Goal: Information Seeking & Learning: Learn about a topic

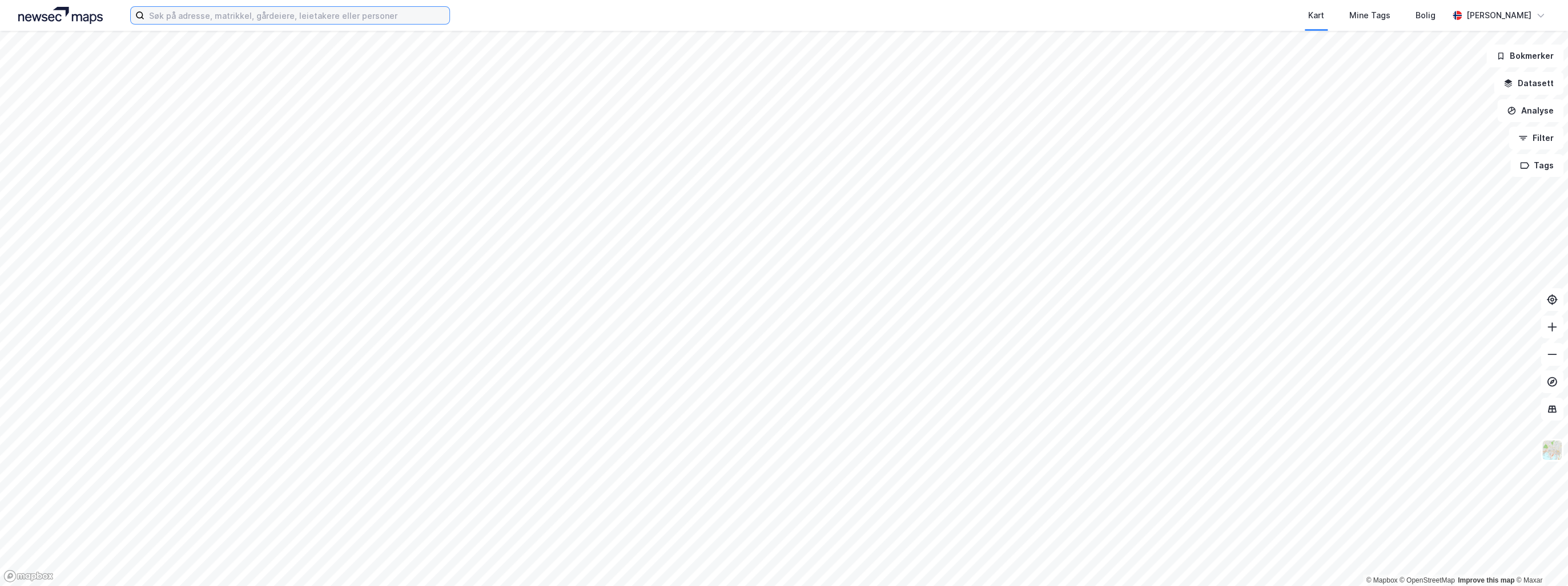
click at [173, 13] on input at bounding box center [296, 15] width 305 height 17
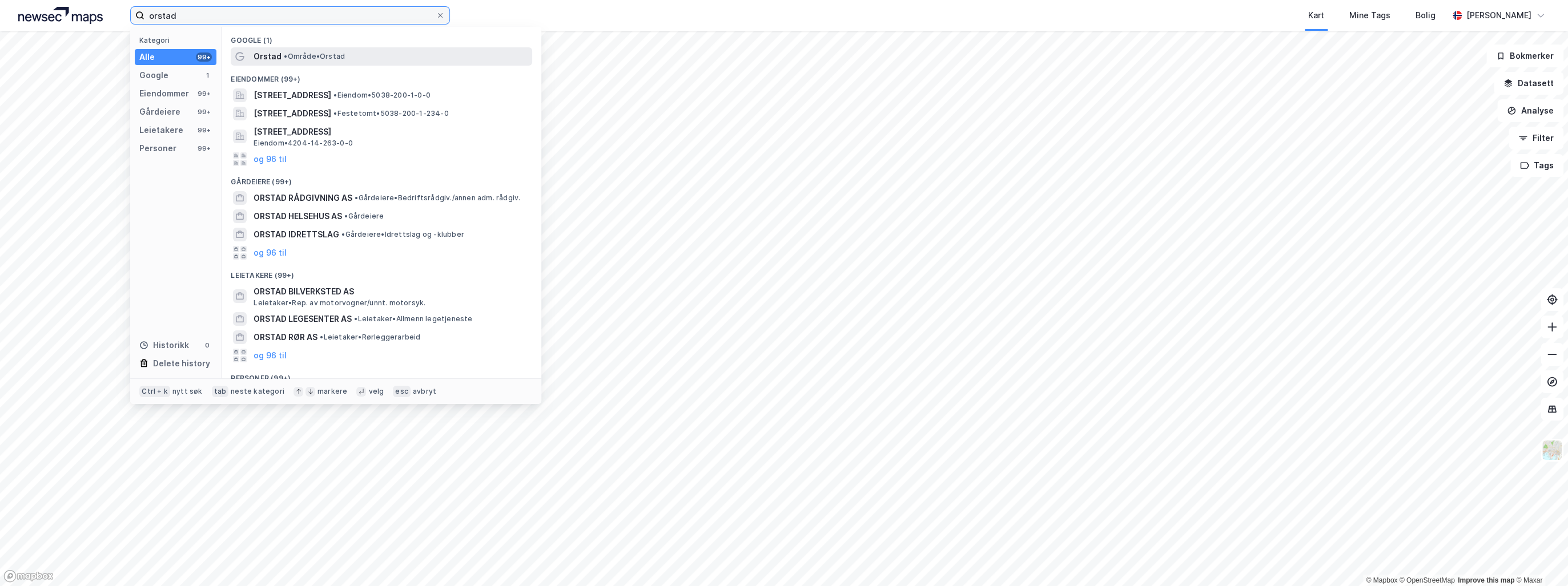
type input "orstad"
click at [304, 57] on span "• Område • [GEOGRAPHIC_DATA]" at bounding box center [314, 56] width 61 height 9
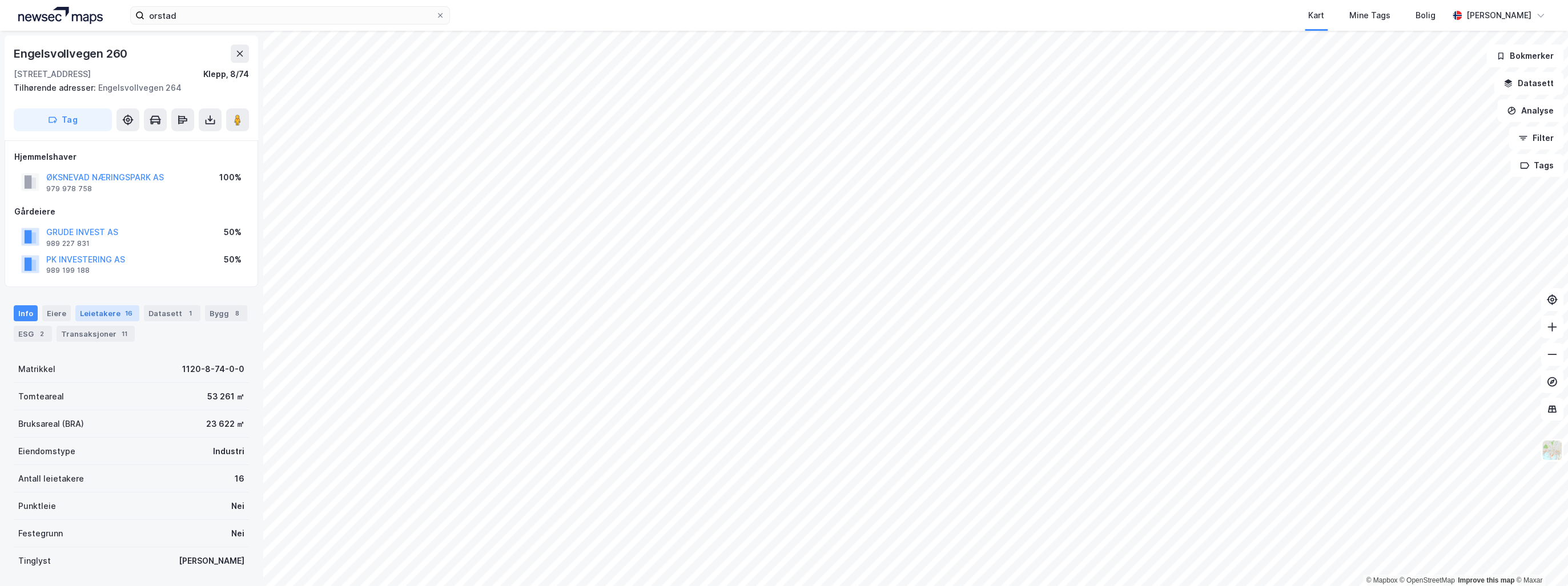
click at [101, 310] on div "Leietakere 16" at bounding box center [107, 313] width 64 height 16
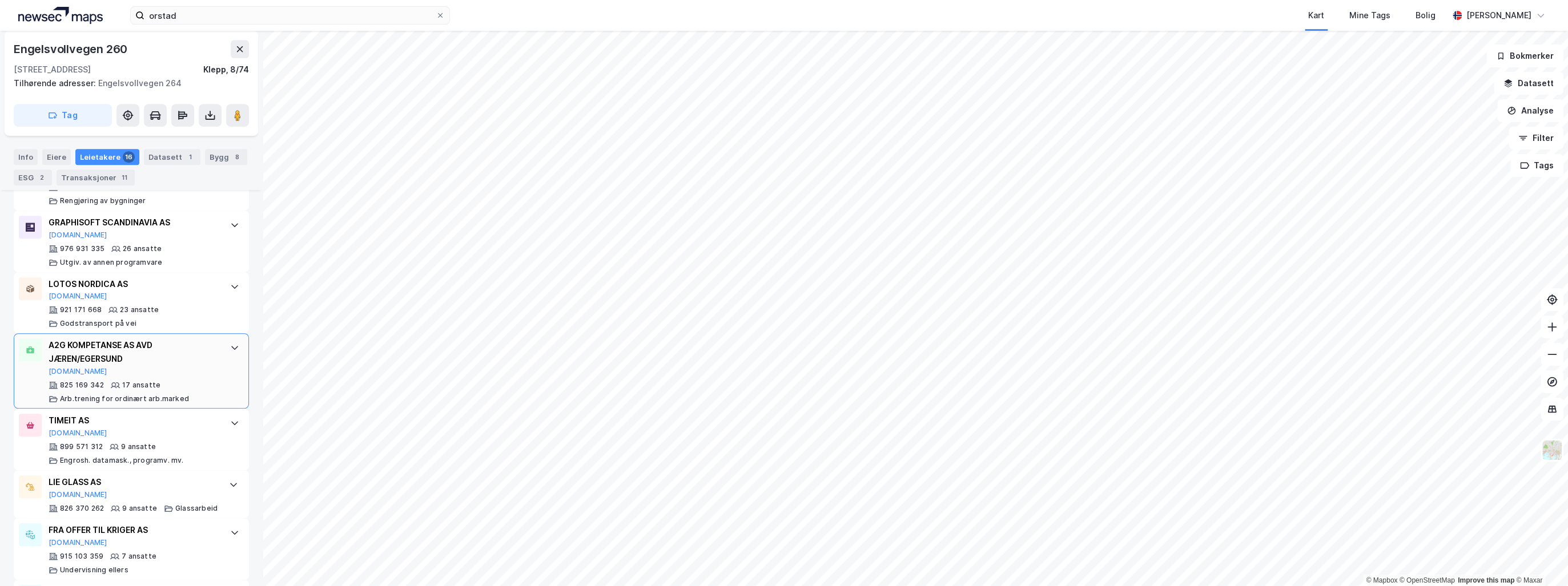
scroll to position [685, 0]
